Goal: Task Accomplishment & Management: Use online tool/utility

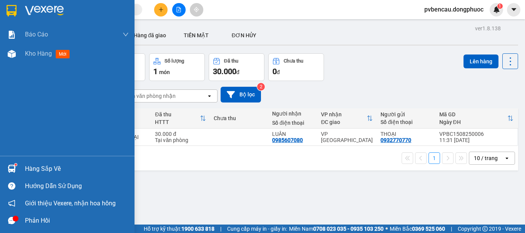
scroll to position [35, 0]
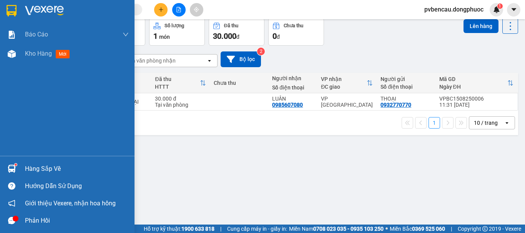
click at [5, 173] on div at bounding box center [11, 168] width 13 height 13
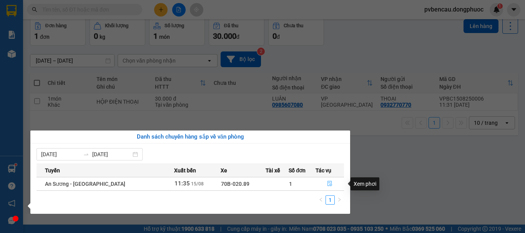
click at [329, 185] on icon "file-done" at bounding box center [329, 183] width 5 height 5
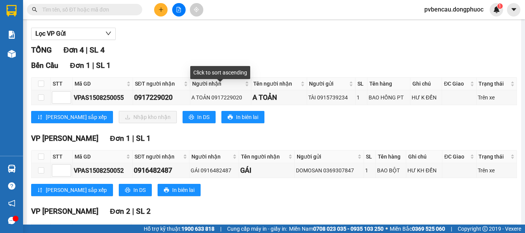
scroll to position [115, 0]
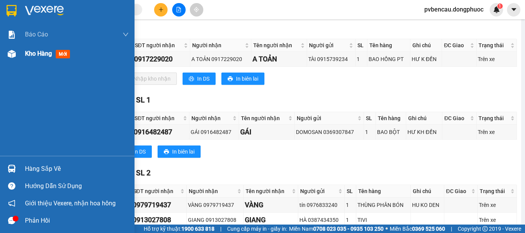
click at [20, 57] on div "Kho hàng mới" at bounding box center [67, 53] width 135 height 19
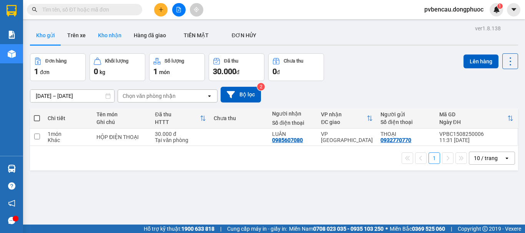
click at [118, 34] on button "Kho nhận" at bounding box center [110, 35] width 36 height 18
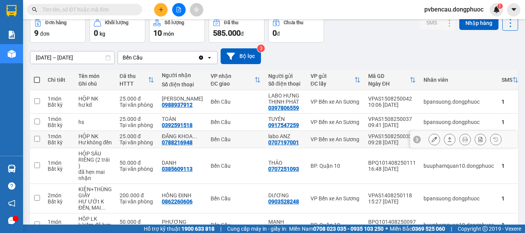
scroll to position [77, 0]
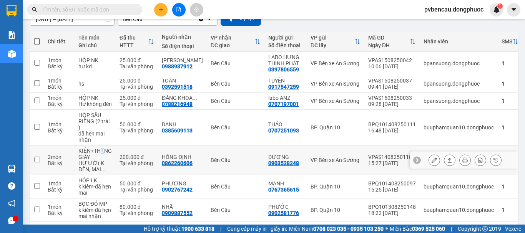
click at [102, 160] on div "KIỆN+THÙNG GIẤY" at bounding box center [94, 154] width 33 height 12
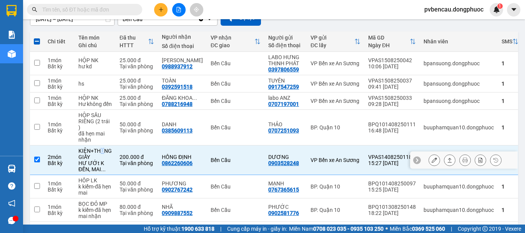
click at [447, 163] on icon at bounding box center [449, 160] width 5 height 5
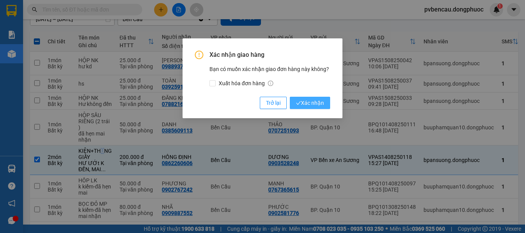
click at [307, 102] on span "Xác nhận" at bounding box center [310, 103] width 28 height 8
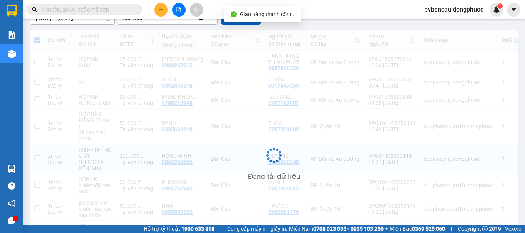
checkbox input "false"
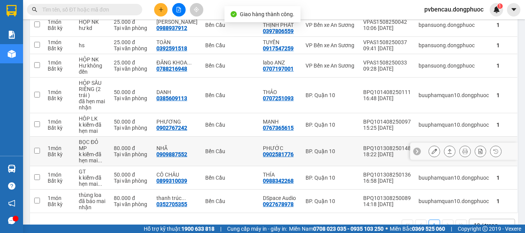
scroll to position [135, 0]
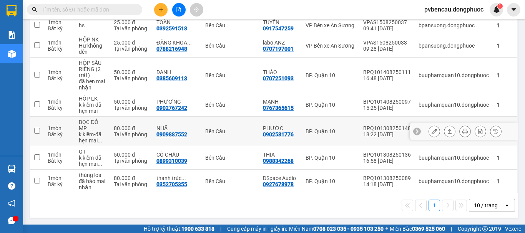
click at [110, 128] on td "BỌC ĐỎ MP k kiểm-đã hẹn mai ..." at bounding box center [92, 132] width 35 height 30
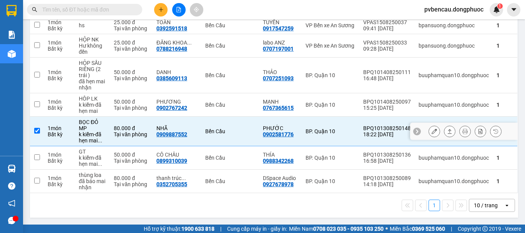
click at [447, 132] on icon at bounding box center [449, 131] width 5 height 5
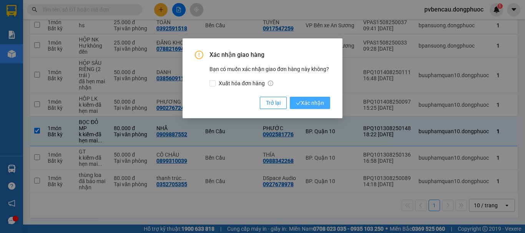
click at [323, 106] on span "Xác nhận" at bounding box center [310, 103] width 28 height 8
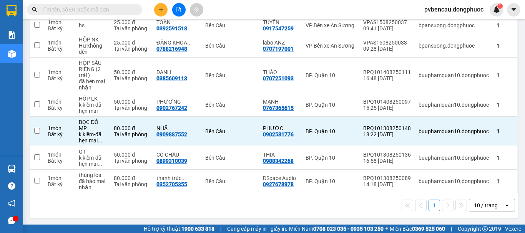
checkbox input "false"
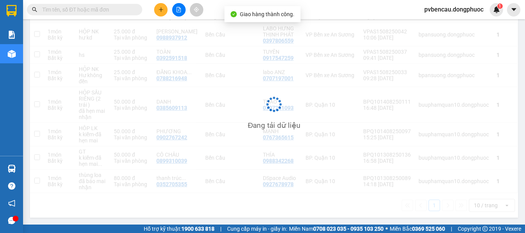
scroll to position [106, 0]
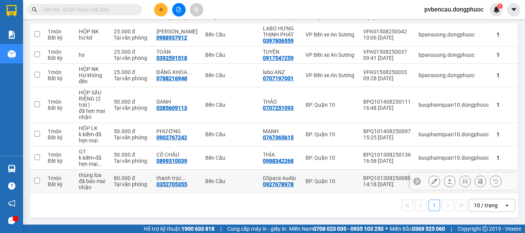
click at [85, 185] on div "đã báo mai nhận" at bounding box center [92, 184] width 27 height 12
checkbox input "true"
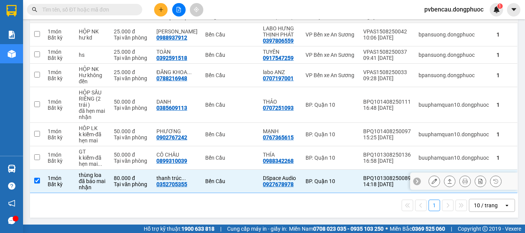
click at [447, 181] on button at bounding box center [450, 181] width 11 height 13
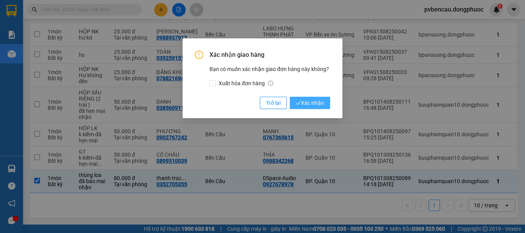
click at [315, 98] on button "Xác nhận" at bounding box center [310, 103] width 40 height 12
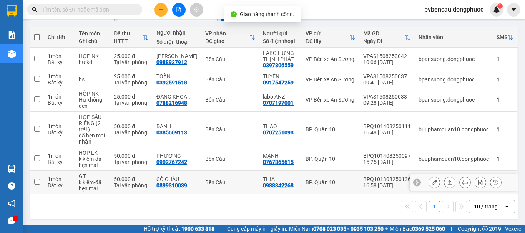
scroll to position [82, 0]
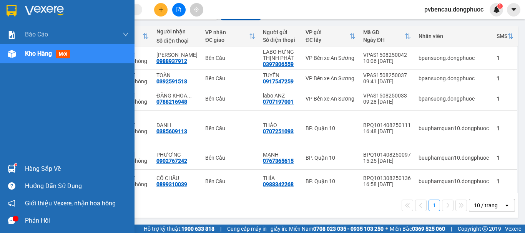
click at [13, 165] on div at bounding box center [11, 168] width 13 height 13
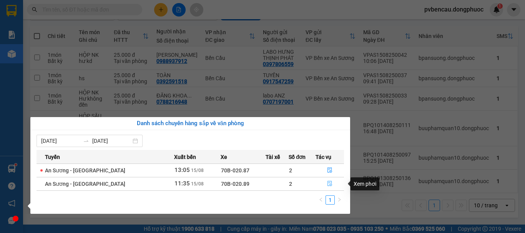
click at [327, 185] on icon "file-done" at bounding box center [329, 183] width 5 height 5
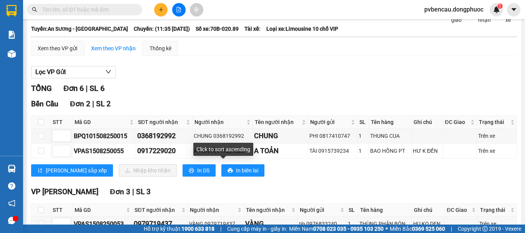
scroll to position [77, 0]
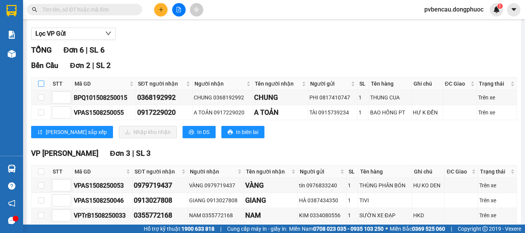
click at [40, 87] on input "checkbox" at bounding box center [41, 84] width 6 height 6
checkbox input "true"
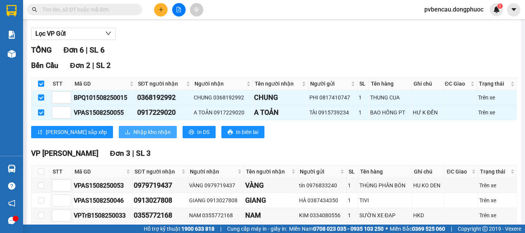
click at [133, 137] on span "Nhập kho nhận" at bounding box center [151, 132] width 37 height 8
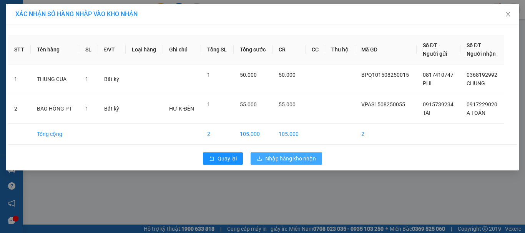
click at [285, 156] on span "Nhập hàng kho nhận" at bounding box center [290, 159] width 51 height 8
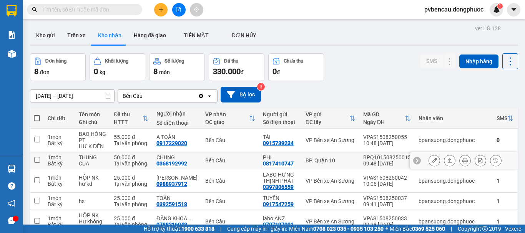
scroll to position [115, 0]
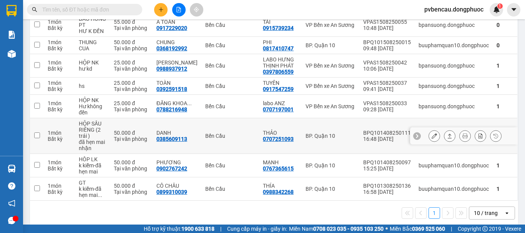
click at [175, 131] on div "DANH" at bounding box center [177, 133] width 41 height 6
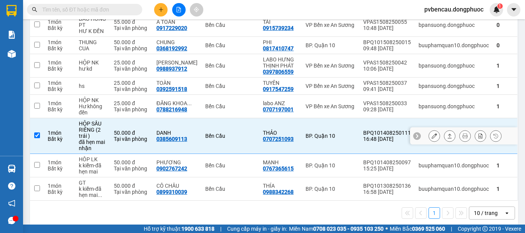
click at [447, 137] on icon at bounding box center [449, 135] width 5 height 5
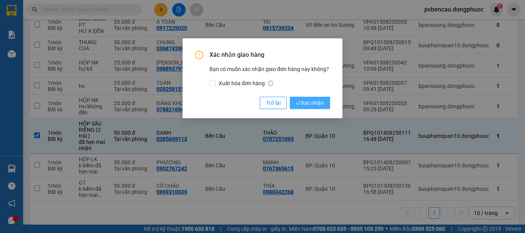
click at [299, 103] on icon "check" at bounding box center [299, 103] width 5 height 3
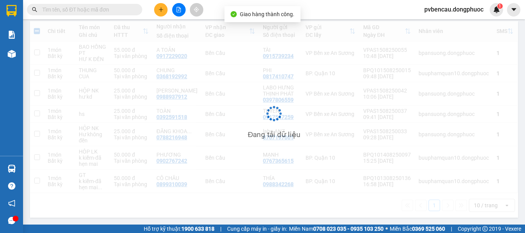
checkbox input "false"
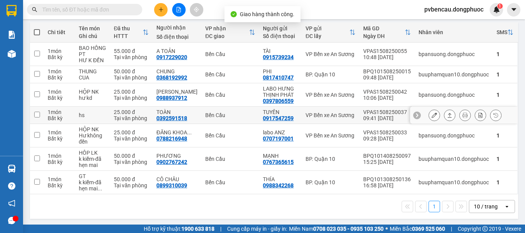
scroll to position [87, 0]
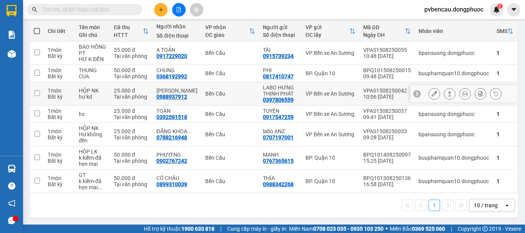
click at [133, 93] on div "25.000 đ" at bounding box center [131, 91] width 35 height 6
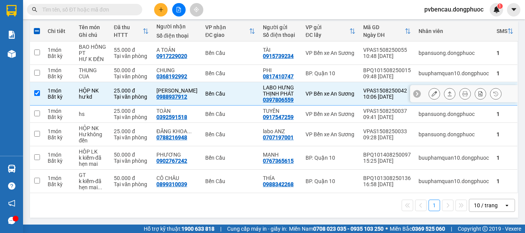
click at [447, 93] on icon at bounding box center [449, 93] width 5 height 5
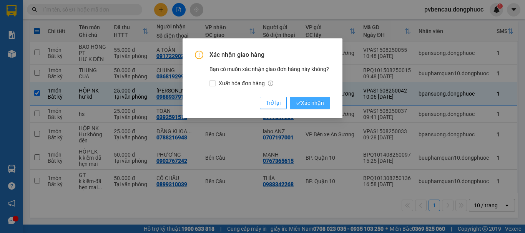
click at [311, 105] on span "Xác nhận" at bounding box center [310, 103] width 28 height 8
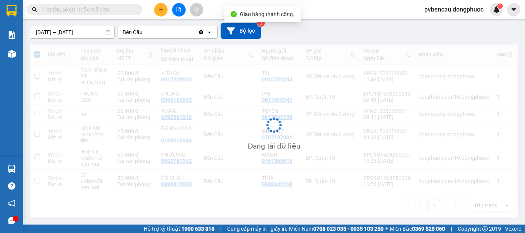
checkbox input "false"
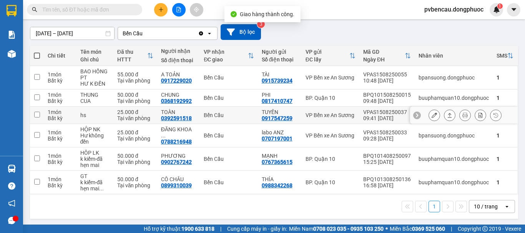
scroll to position [64, 0]
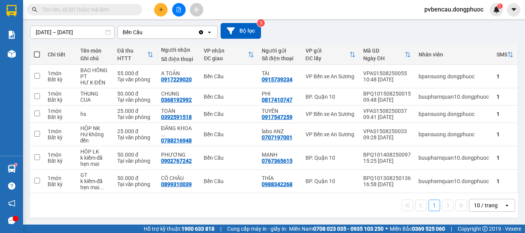
click at [226, 219] on div "ver 1.8.138 Kho gửi Trên xe Kho nhận Hàng đã giao TIỀN MẶT ĐƠN HỦY Đơn hàng 6…" at bounding box center [274, 90] width 495 height 262
click at [162, 12] on icon "plus" at bounding box center [160, 9] width 5 height 5
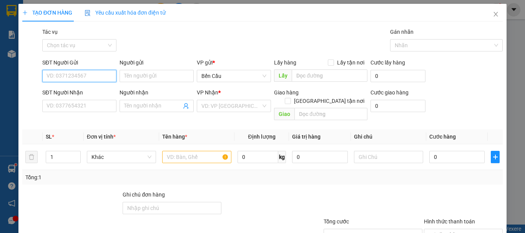
click at [64, 77] on input "SĐT Người Gửi" at bounding box center [79, 76] width 74 height 12
click at [80, 75] on input "0788" at bounding box center [79, 76] width 74 height 12
click at [101, 90] on div "0788216948 - ĐĂNG KHOA 8" at bounding box center [82, 91] width 70 height 8
type input "0788216948"
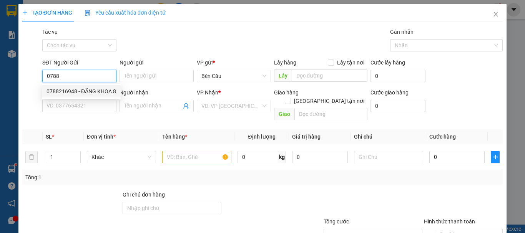
type input "ĐĂNG KHOA 8"
type input "0707197001"
type input "labo ANZ"
type input "Kdb"
type input "30.000"
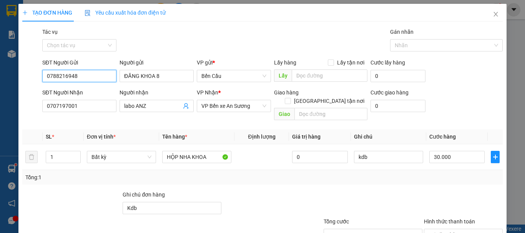
scroll to position [51, 0]
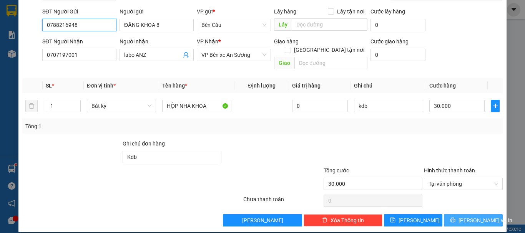
type input "0788216948"
click at [466, 217] on span "Lưu và In" at bounding box center [486, 221] width 54 height 8
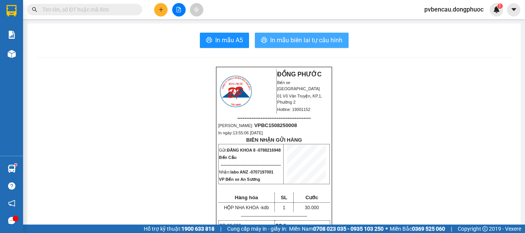
click at [320, 43] on span "In mẫu biên lai tự cấu hình" at bounding box center [306, 40] width 72 height 10
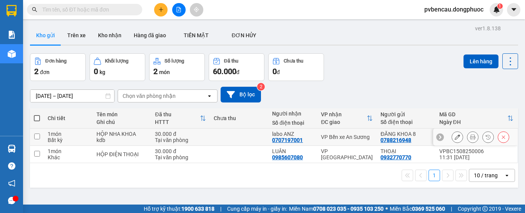
click at [129, 138] on div "kdb" at bounding box center [122, 140] width 51 height 6
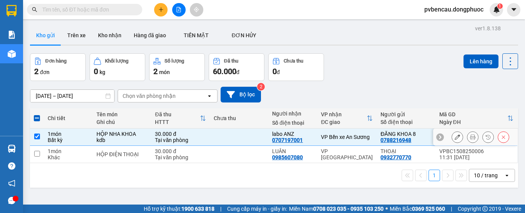
click at [150, 140] on td "HỘP NHA KHOA kdb" at bounding box center [122, 137] width 58 height 17
checkbox input "false"
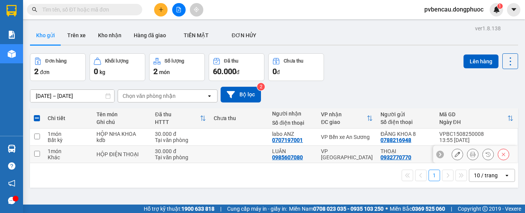
click at [149, 154] on td "HỘP ĐIỆN THOẠI" at bounding box center [122, 154] width 58 height 17
checkbox input "true"
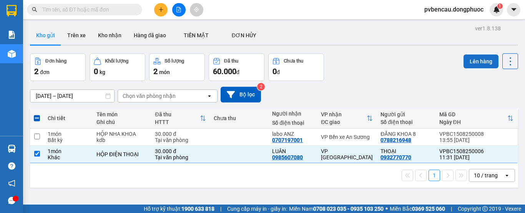
click at [486, 62] on button "Lên hàng" at bounding box center [481, 62] width 35 height 14
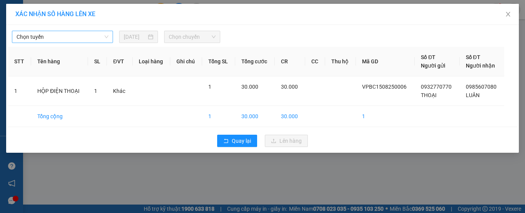
click at [73, 38] on span "Chọn tuyến" at bounding box center [63, 37] width 92 height 12
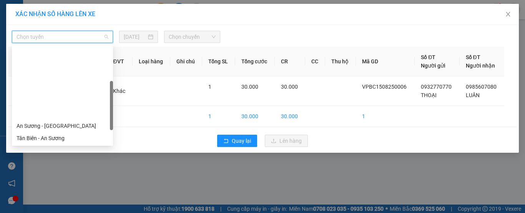
scroll to position [77, 0]
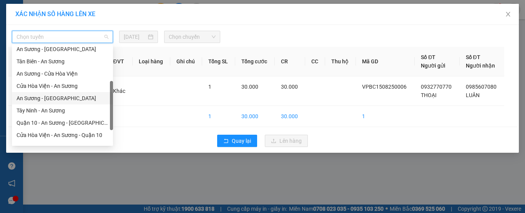
click at [44, 98] on div "An Sương - [GEOGRAPHIC_DATA]" at bounding box center [63, 98] width 92 height 8
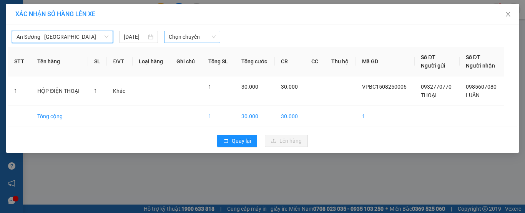
click at [200, 39] on span "Chọn chuyến" at bounding box center [192, 37] width 47 height 12
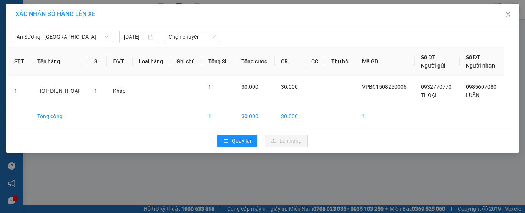
click at [161, 53] on th "Loại hàng" at bounding box center [152, 62] width 38 height 30
click at [200, 35] on span "Chọn chuyến" at bounding box center [192, 37] width 47 height 12
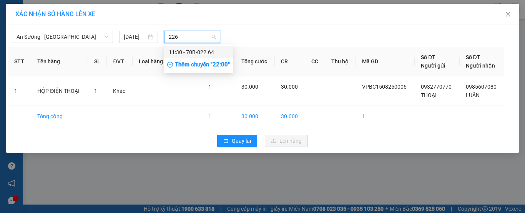
type input "2264"
click at [201, 50] on div "11:30 - 70B-022.64" at bounding box center [199, 52] width 60 height 8
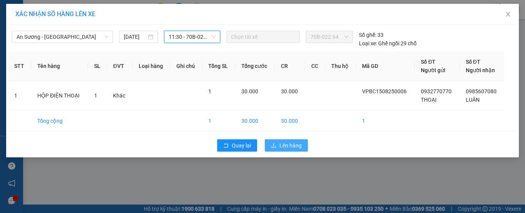
click at [289, 143] on span "Lên hàng" at bounding box center [291, 146] width 22 height 8
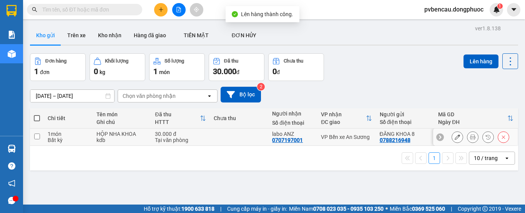
click at [97, 139] on div "kdb" at bounding box center [122, 140] width 51 height 6
checkbox input "true"
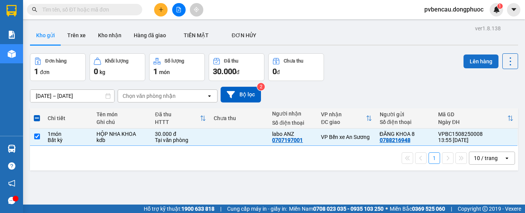
click at [468, 62] on button "Lên hàng" at bounding box center [481, 62] width 35 height 14
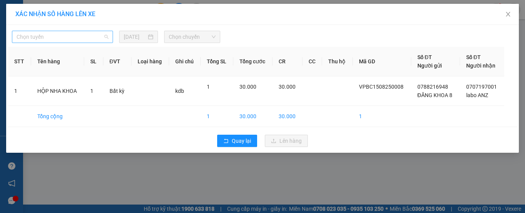
click at [69, 39] on span "Chọn tuyến" at bounding box center [63, 37] width 92 height 12
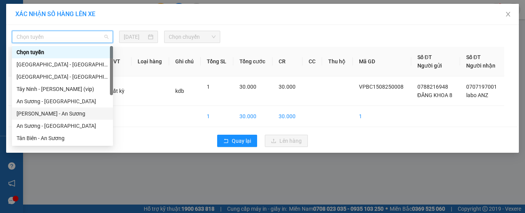
click at [48, 116] on div "[PERSON_NAME] - An Sương" at bounding box center [63, 114] width 92 height 8
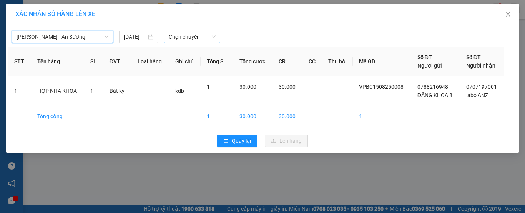
click at [187, 36] on span "Chọn chuyến" at bounding box center [192, 37] width 47 height 12
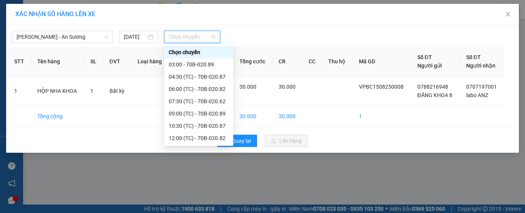
scroll to position [37, 0]
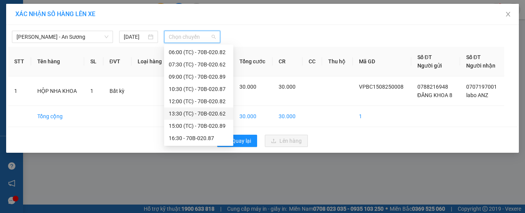
click at [205, 111] on div "13:30 (TC) - 70B-020.62" at bounding box center [199, 114] width 60 height 8
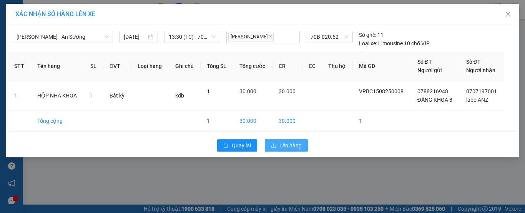
click at [274, 142] on button "Lên hàng" at bounding box center [286, 146] width 43 height 12
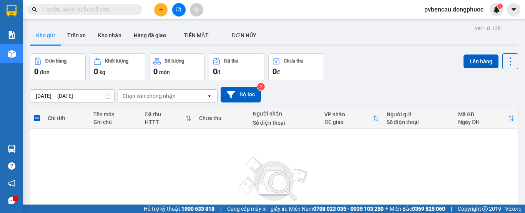
click at [135, 137] on div "Không có đơn hàng nào. Bạn thử điều chỉnh lại bộ lọc nhé!" at bounding box center [274, 188] width 481 height 115
click at [140, 141] on div "Không có đơn hàng nào. Bạn thử điều chỉnh lại bộ lọc nhé!" at bounding box center [274, 188] width 481 height 115
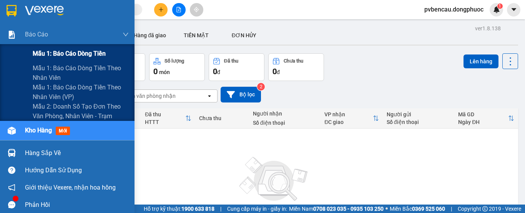
click at [70, 52] on span "Mẫu 1: Báo cáo dòng tiền" at bounding box center [69, 54] width 73 height 10
